Goal: Find specific page/section: Find specific page/section

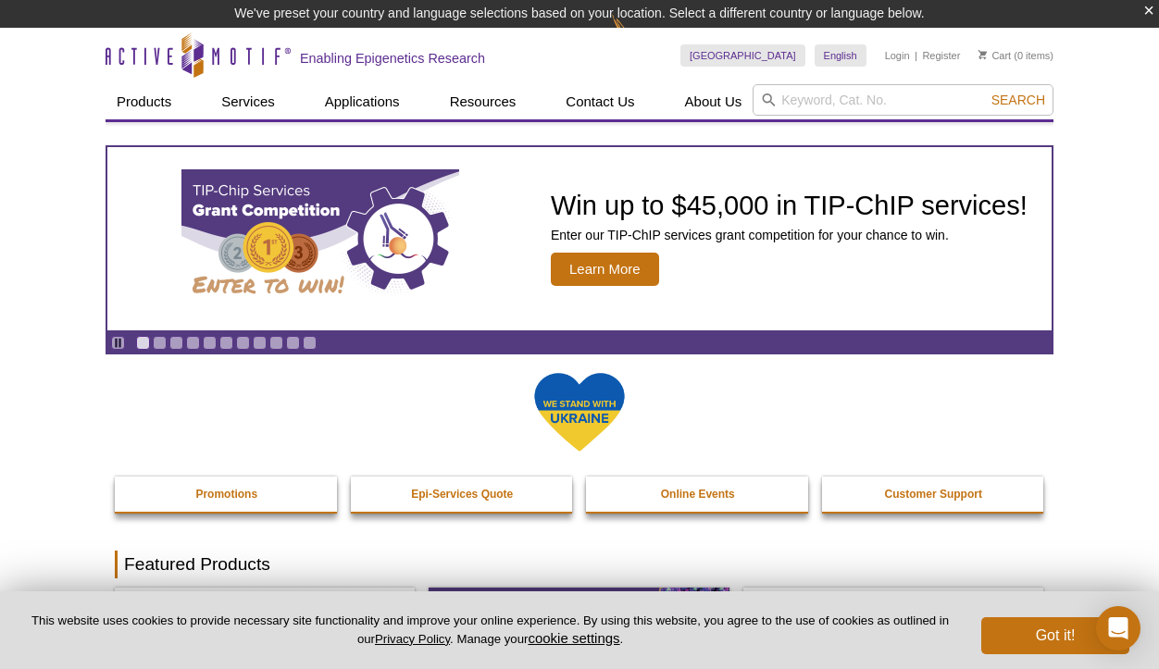
click at [775, 96] on icon at bounding box center [769, 100] width 14 height 14
click at [783, 100] on input "search" at bounding box center [902, 99] width 301 height 31
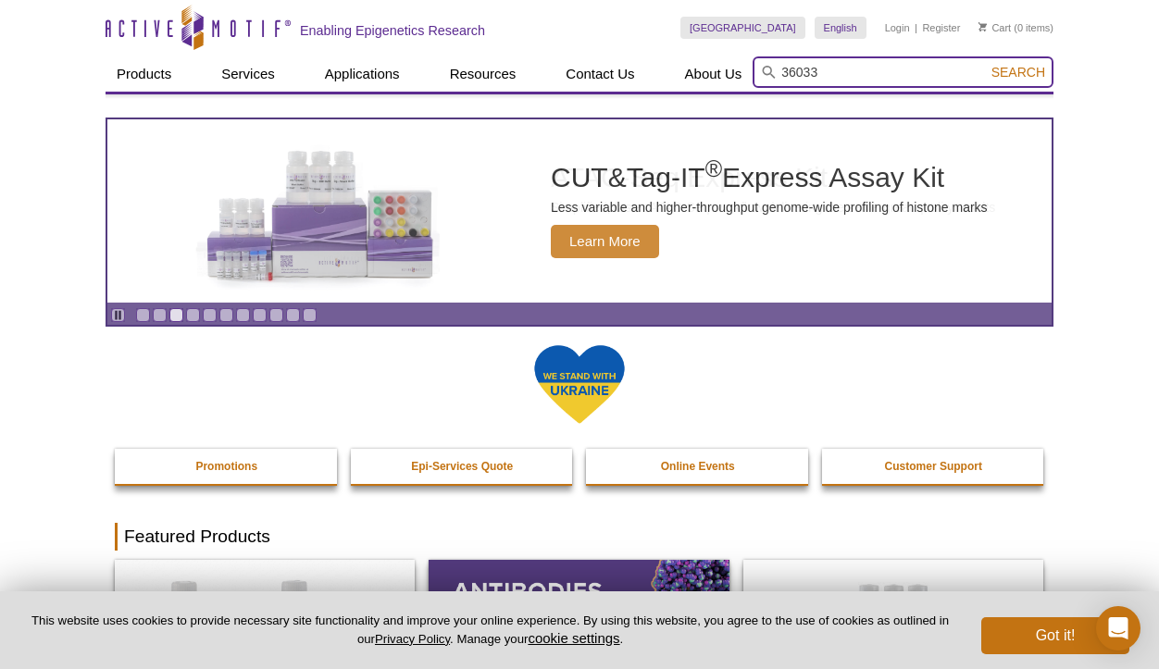
type input "36033"
click at [986, 64] on button "Search" at bounding box center [1018, 72] width 65 height 17
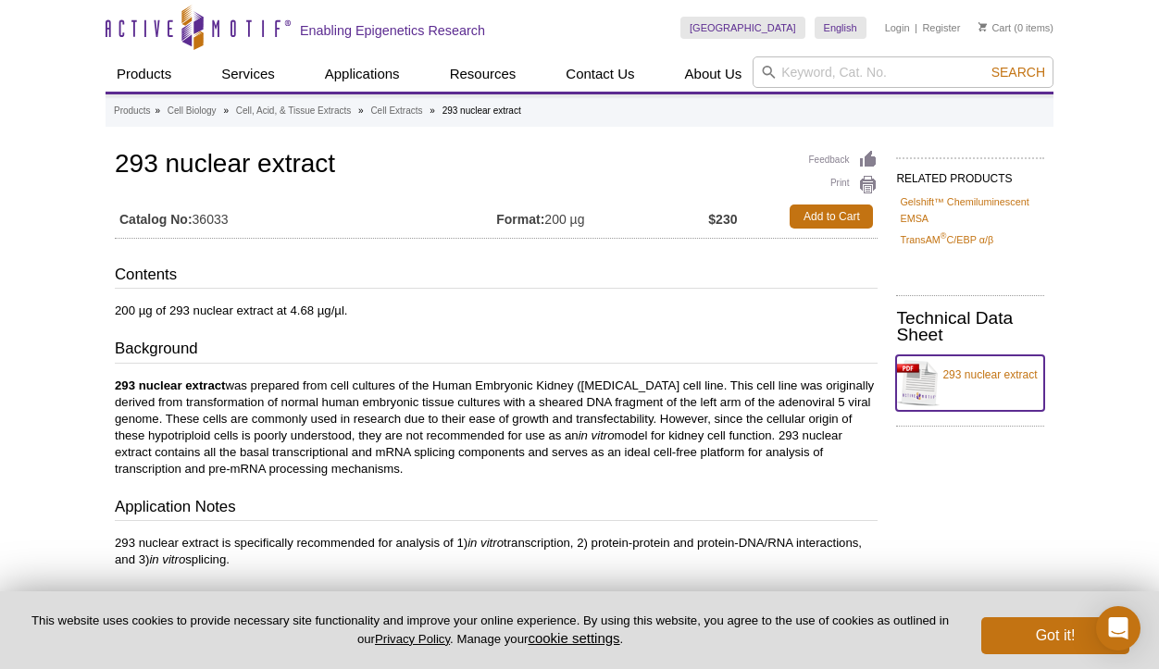
click at [925, 367] on link "293 nuclear extract" at bounding box center [970, 383] width 148 height 56
